Goal: Task Accomplishment & Management: Manage account settings

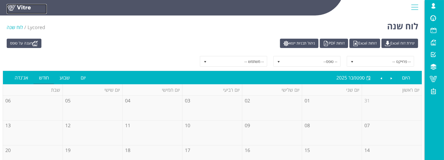
click at [30, 9] on link at bounding box center [27, 9] width 40 height 10
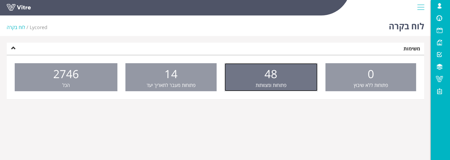
click at [263, 89] on link "48 פתוחות ומצוותות" at bounding box center [271, 77] width 93 height 28
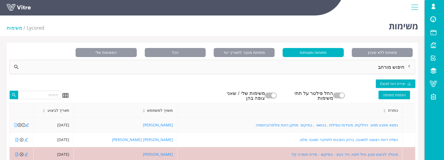
click at [14, 126] on icon "file-pdf" at bounding box center [15, 125] width 3 height 4
click at [28, 125] on icon "edit" at bounding box center [27, 125] width 4 height 4
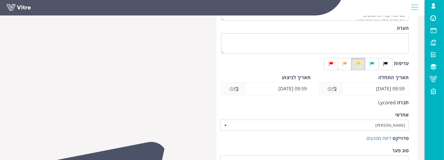
scroll to position [142, 0]
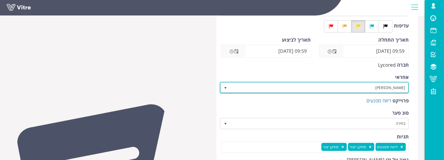
click at [292, 87] on span "[PERSON_NAME]" at bounding box center [319, 88] width 178 height 10
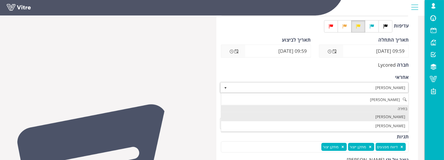
scroll to position [0, 0]
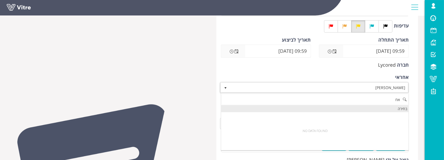
type input "א"
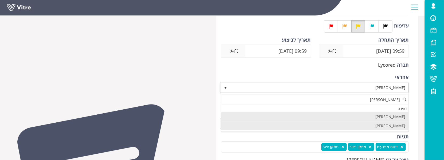
click at [369, 127] on li "שחר וזאנה" at bounding box center [314, 126] width 187 height 9
type input "שחר"
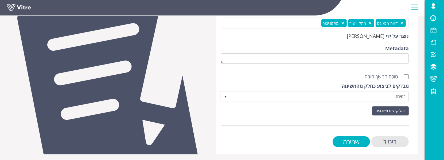
scroll to position [267, 0]
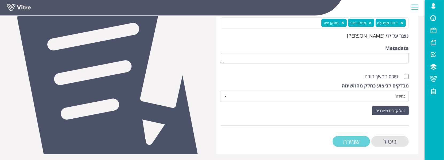
click at [356, 141] on input "שמירה" at bounding box center [351, 141] width 37 height 11
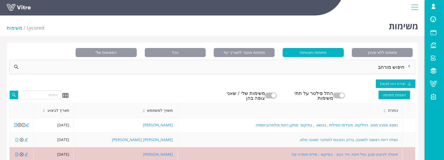
click at [16, 140] on icon "file-pdf" at bounding box center [17, 140] width 4 height 4
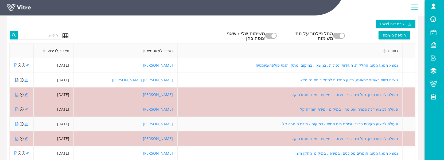
scroll to position [71, 0]
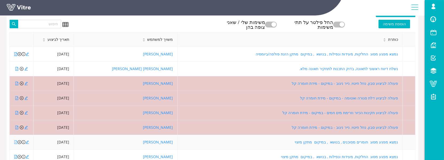
click at [15, 143] on icon "file-pdf" at bounding box center [16, 143] width 4 height 4
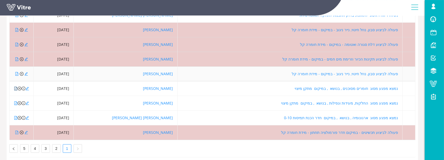
scroll to position [135, 0]
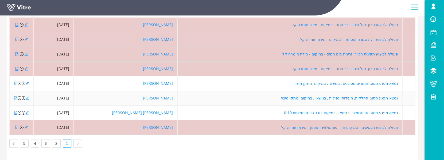
click at [16, 96] on icon "file-pdf" at bounding box center [15, 98] width 3 height 4
